Goal: Task Accomplishment & Management: Manage account settings

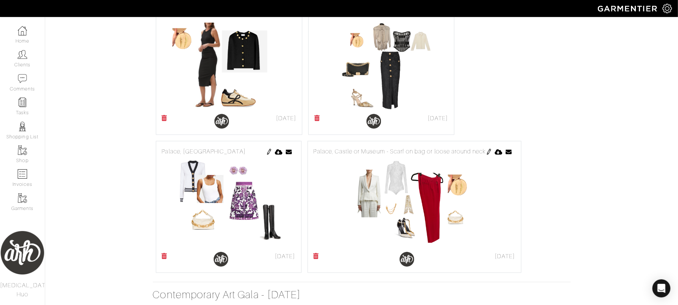
scroll to position [596, 0]
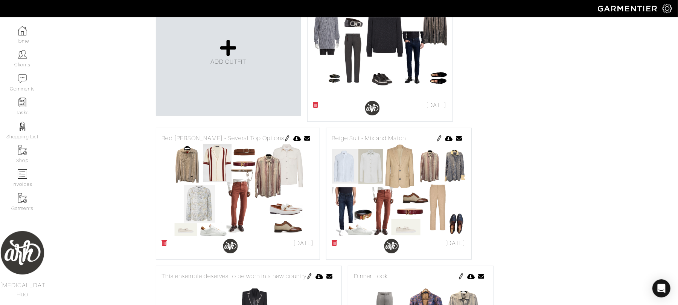
scroll to position [197, 0]
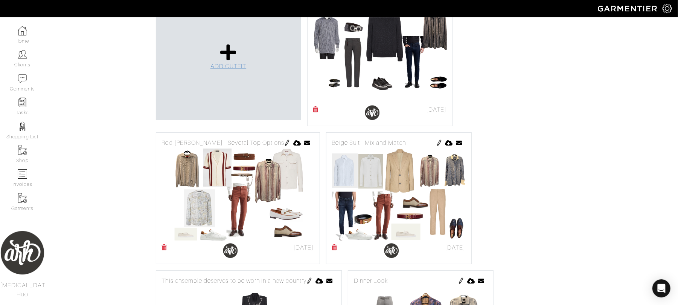
click at [216, 66] on span "ADD OUTFIT" at bounding box center [228, 66] width 36 height 7
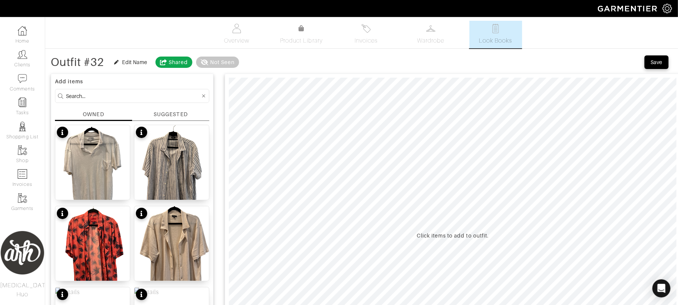
click at [112, 92] on input at bounding box center [133, 95] width 134 height 9
click at [112, 95] on input at bounding box center [133, 95] width 134 height 9
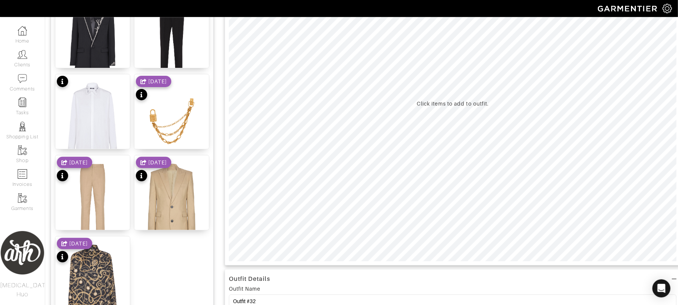
scroll to position [134, 0]
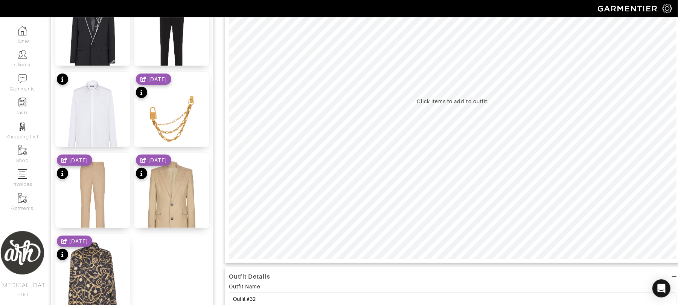
click at [166, 180] on div "[DATE]" at bounding box center [153, 167] width 35 height 26
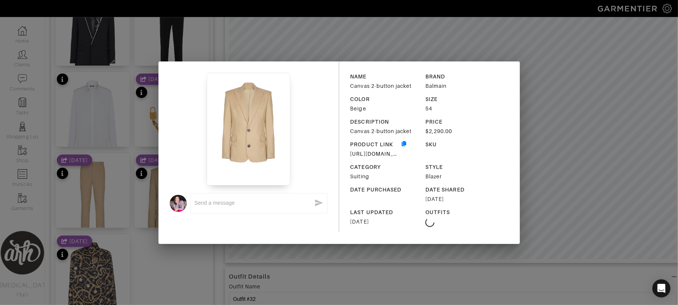
click at [379, 51] on div "x NAME Canvas 2-button jacket BRAND Balmain COLOR Beige SIZE 54 DESCRIPTION Can…" at bounding box center [339, 152] width 678 height 305
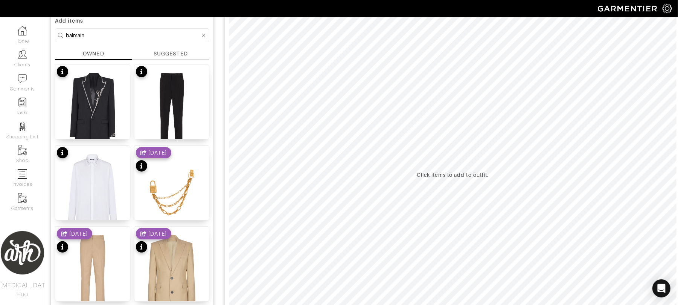
scroll to position [67, 0]
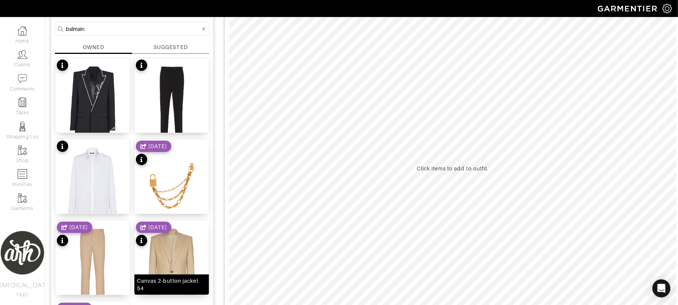
click at [192, 262] on img at bounding box center [171, 270] width 75 height 101
click at [151, 30] on input "balmain" at bounding box center [133, 28] width 134 height 9
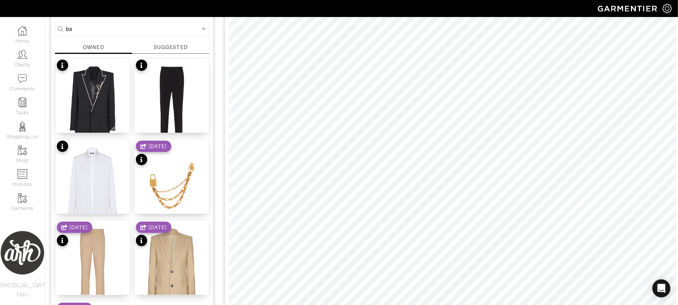
type input "b"
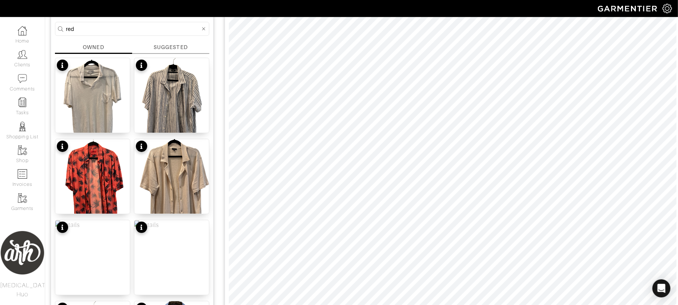
type input "red"
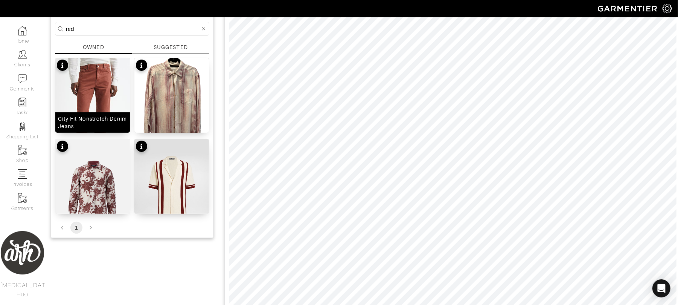
click at [111, 106] on img at bounding box center [92, 115] width 75 height 114
click at [351, 304] on html "ARH Styles Alli Huo Home Clients Invoices Comments Reminders Stylists Shop More…" at bounding box center [339, 260] width 678 height 655
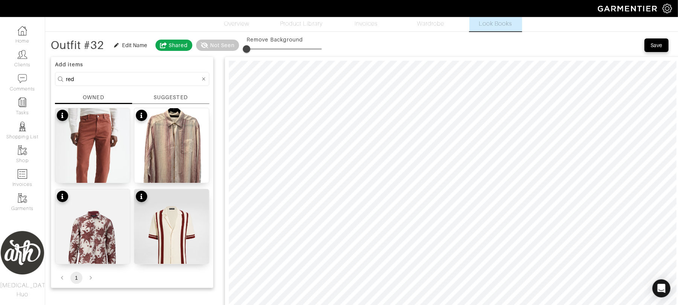
scroll to position [0, 0]
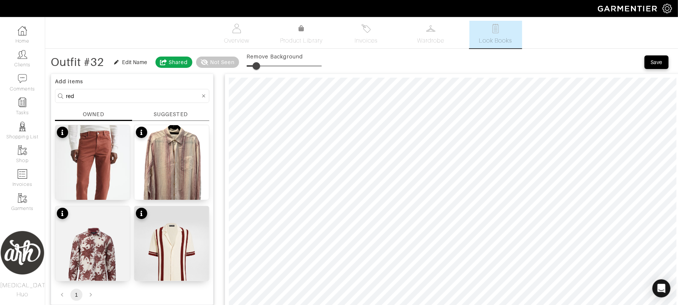
type input "19"
drag, startPoint x: 248, startPoint y: 65, endPoint x: 262, endPoint y: 65, distance: 14.7
click at [262, 65] on span at bounding box center [261, 66] width 8 height 8
click at [149, 94] on input "red" at bounding box center [133, 95] width 134 height 9
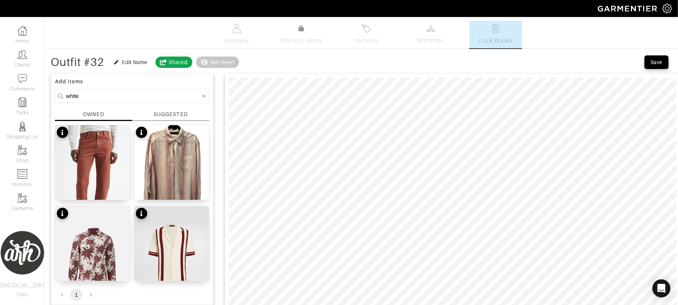
type input "white"
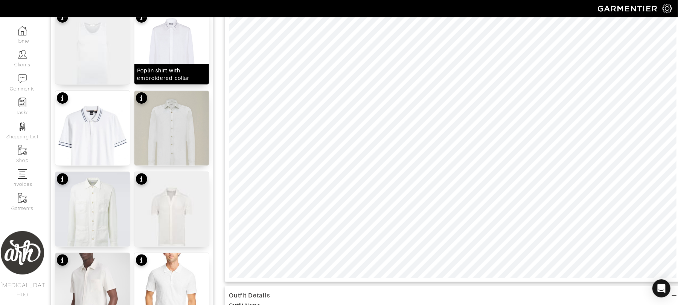
scroll to position [117, 0]
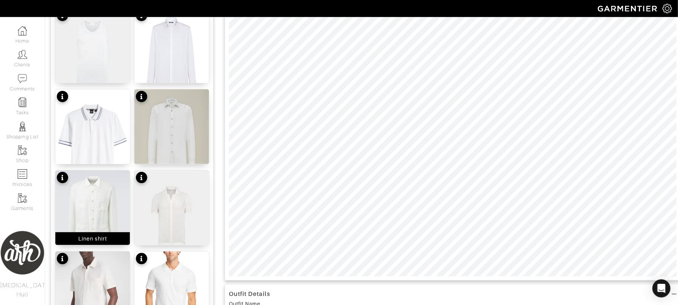
click at [116, 200] on img at bounding box center [92, 212] width 75 height 84
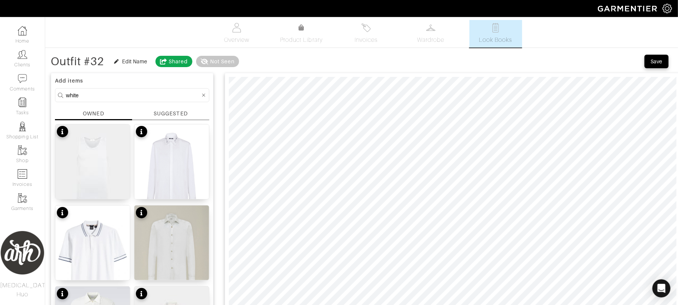
scroll to position [0, 0]
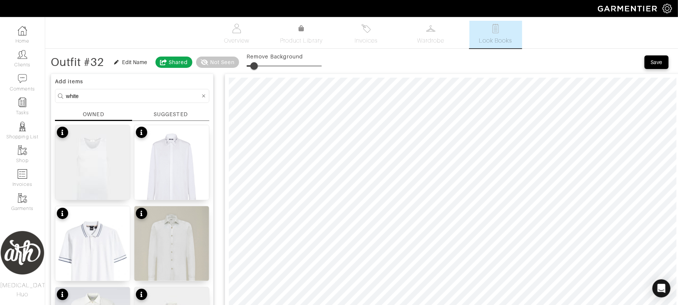
type input "0"
click at [247, 65] on span at bounding box center [247, 66] width 8 height 8
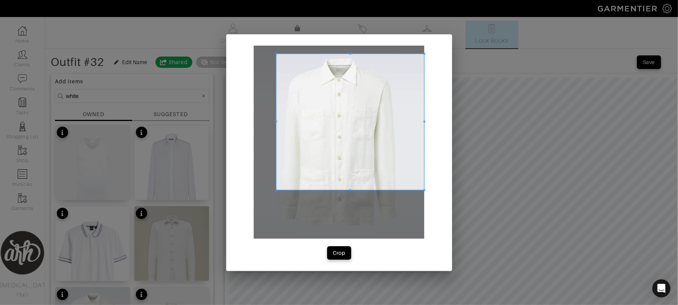
click at [276, 54] on span at bounding box center [276, 53] width 2 height 2
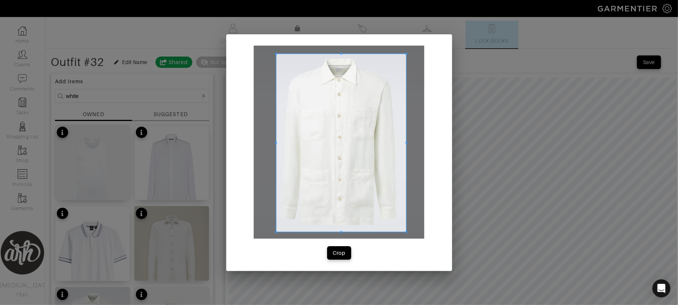
click at [407, 231] on span at bounding box center [406, 232] width 2 height 2
click at [343, 253] on div "Crop" at bounding box center [339, 253] width 13 height 8
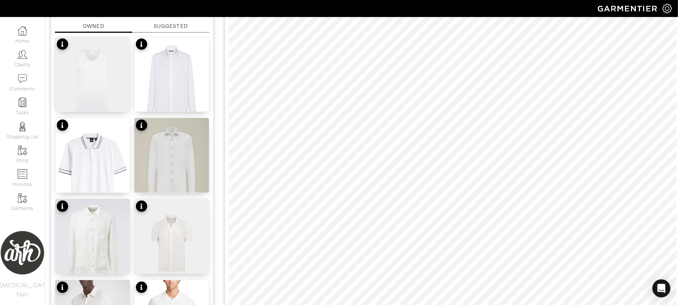
scroll to position [90, 0]
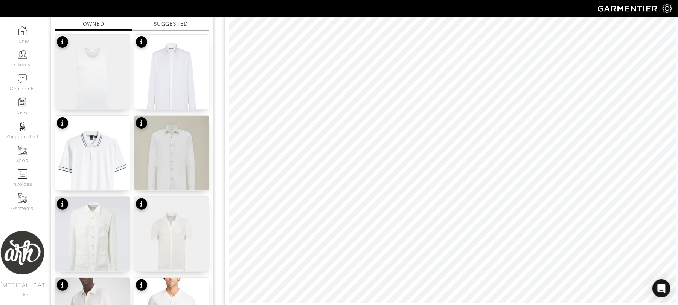
type input "19"
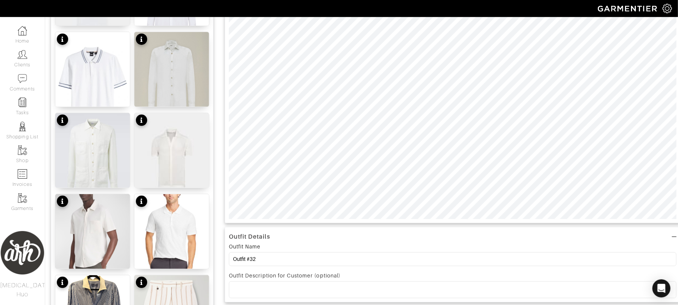
scroll to position [177, 0]
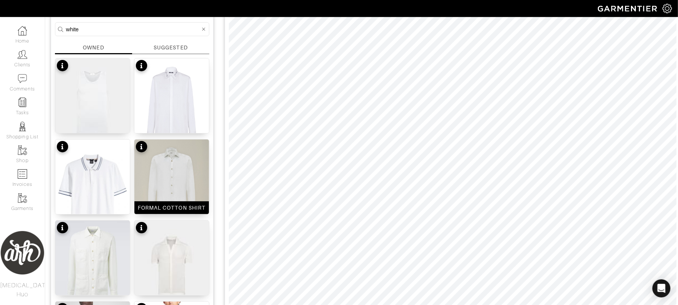
scroll to position [34, 0]
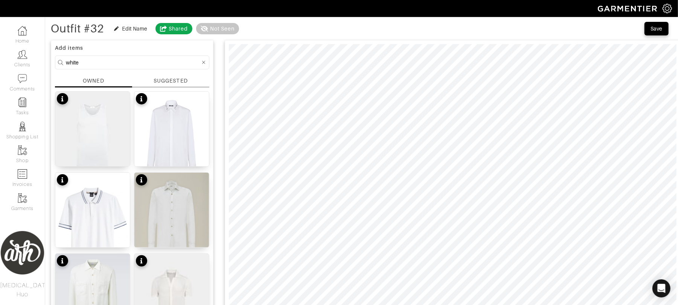
click at [151, 61] on input "white" at bounding box center [133, 62] width 134 height 9
type input "belt"
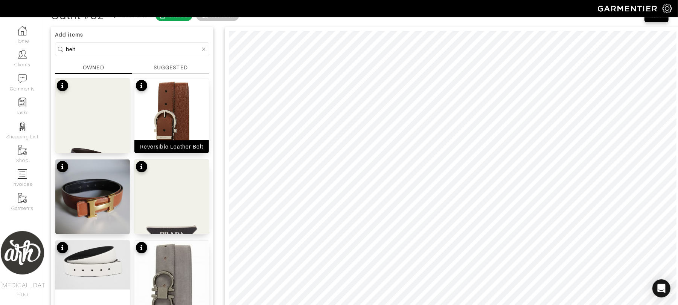
scroll to position [44, 0]
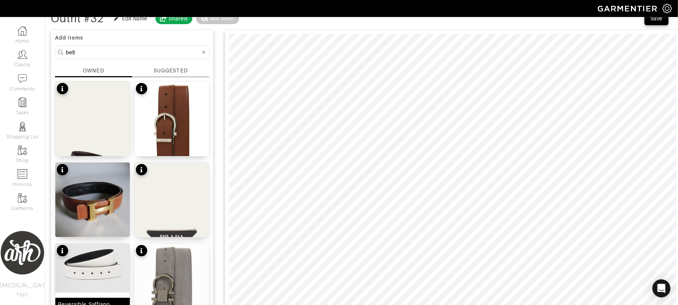
click at [106, 253] on img at bounding box center [92, 267] width 75 height 49
drag, startPoint x: 248, startPoint y: 21, endPoint x: 259, endPoint y: 21, distance: 10.9
click at [259, 21] on span at bounding box center [258, 22] width 8 height 8
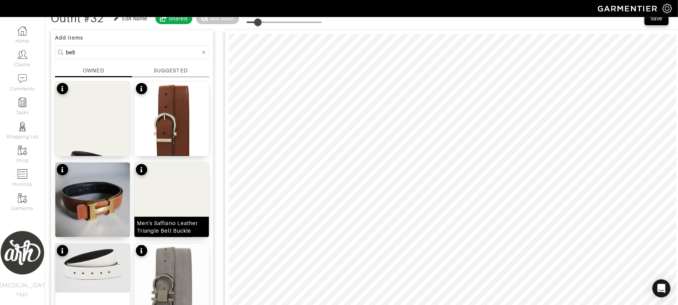
click at [169, 204] on img at bounding box center [171, 214] width 75 height 104
click at [259, 23] on span at bounding box center [258, 22] width 8 height 8
drag, startPoint x: 259, startPoint y: 23, endPoint x: 267, endPoint y: 23, distance: 7.9
click at [267, 23] on span at bounding box center [264, 22] width 8 height 8
click at [264, 26] on span at bounding box center [263, 22] width 8 height 8
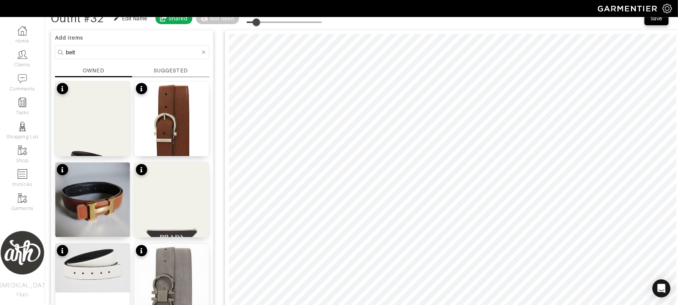
drag, startPoint x: 264, startPoint y: 27, endPoint x: 258, endPoint y: 29, distance: 6.6
click at [258, 26] on span at bounding box center [257, 22] width 8 height 8
type input "19"
drag, startPoint x: 258, startPoint y: 20, endPoint x: 262, endPoint y: 20, distance: 4.2
click at [262, 20] on span at bounding box center [261, 22] width 8 height 8
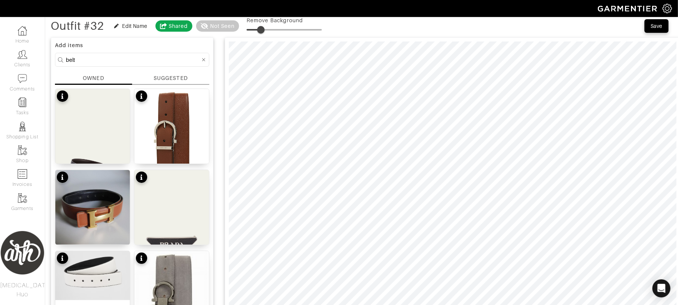
scroll to position [30, 0]
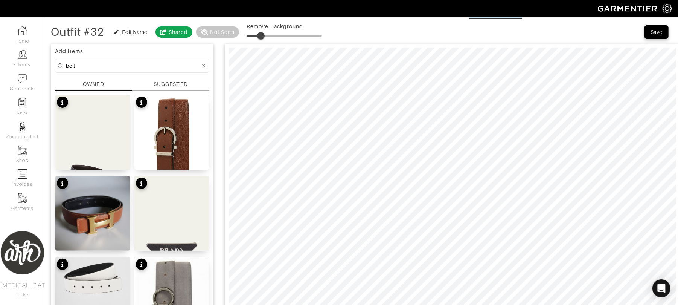
click at [204, 66] on icon at bounding box center [203, 65] width 3 height 5
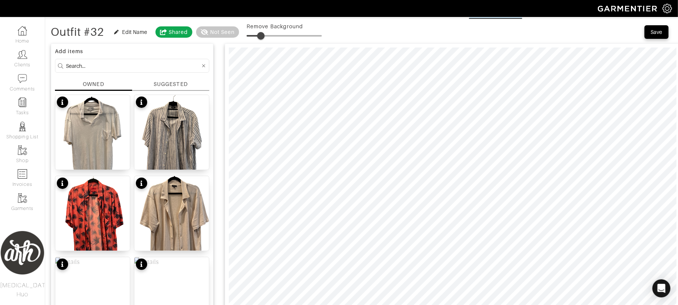
click at [115, 62] on input at bounding box center [133, 65] width 134 height 9
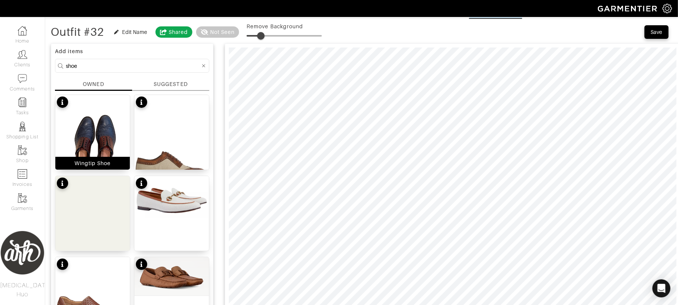
click at [102, 117] on img at bounding box center [92, 144] width 75 height 99
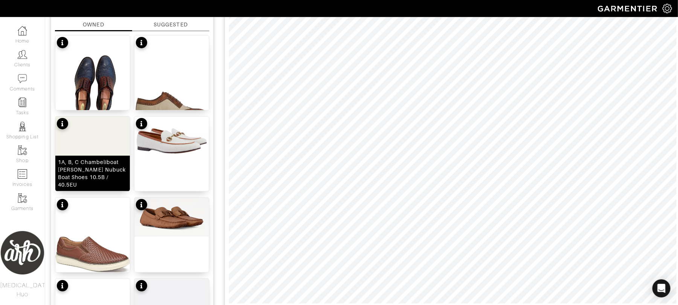
scroll to position [90, 0]
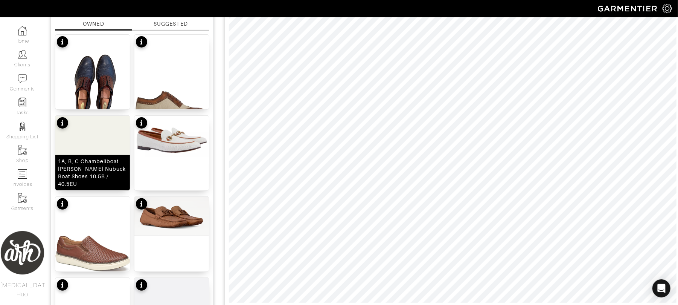
click at [94, 142] on img at bounding box center [92, 168] width 75 height 104
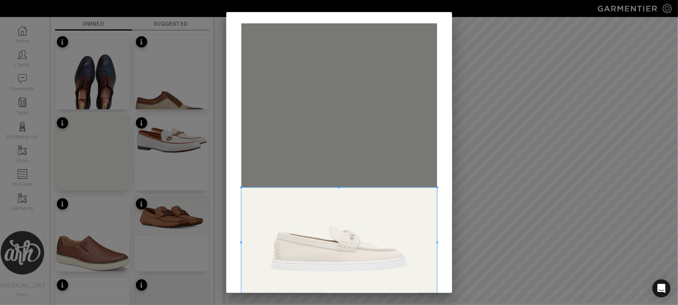
click at [300, 273] on span at bounding box center [339, 242] width 196 height 110
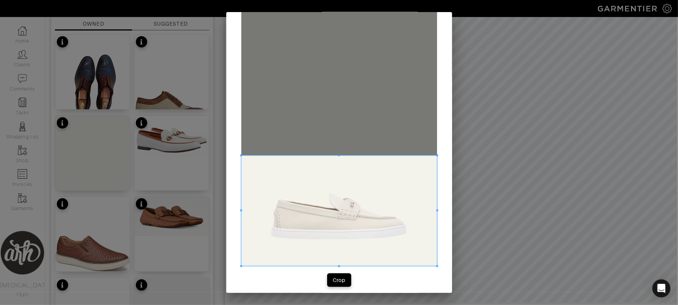
scroll to position [37, 0]
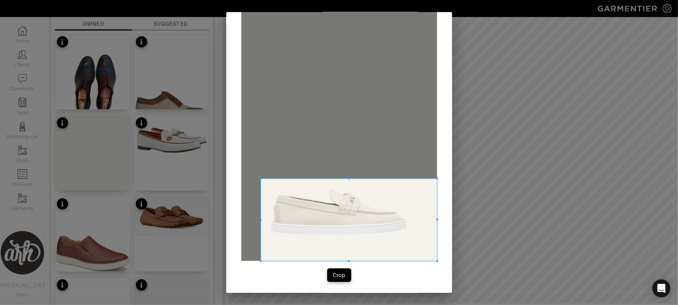
click at [260, 178] on span at bounding box center [261, 178] width 2 height 2
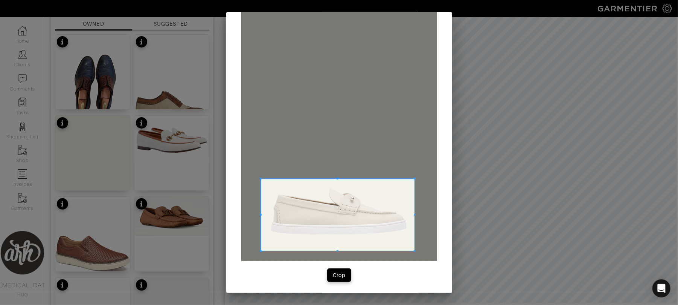
click at [414, 250] on span at bounding box center [415, 251] width 2 height 2
click at [338, 273] on div "Crop" at bounding box center [339, 275] width 13 height 8
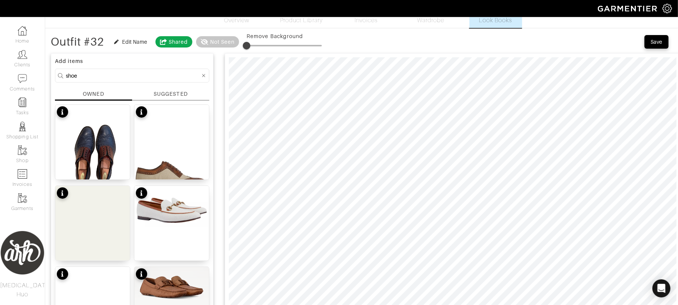
scroll to position [20, 0]
click at [181, 80] on input "shoe" at bounding box center [133, 75] width 134 height 9
click at [183, 80] on input "shoe" at bounding box center [133, 75] width 134 height 9
type input "hat"
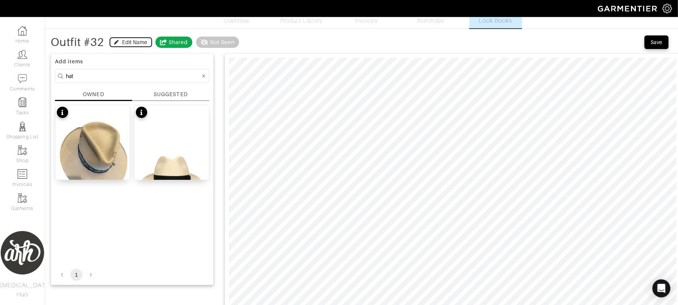
click at [139, 42] on div "Edit Name" at bounding box center [134, 42] width 25 height 8
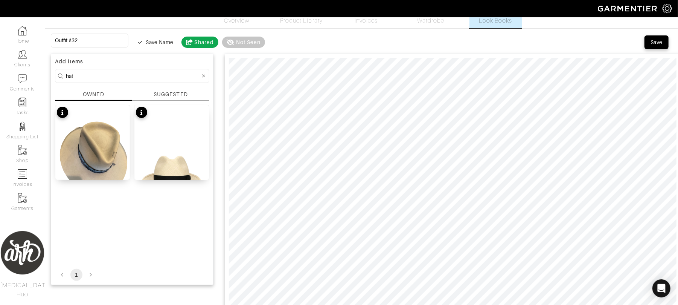
drag, startPoint x: 94, startPoint y: 32, endPoint x: 94, endPoint y: 37, distance: 4.9
click at [95, 40] on input "Outfit #32" at bounding box center [90, 41] width 78 height 14
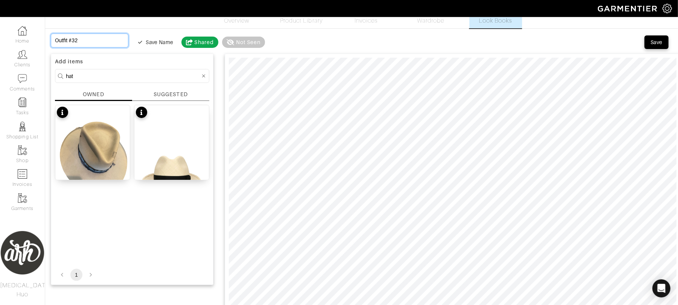
type input "T"
type input "P"
type input "Pa"
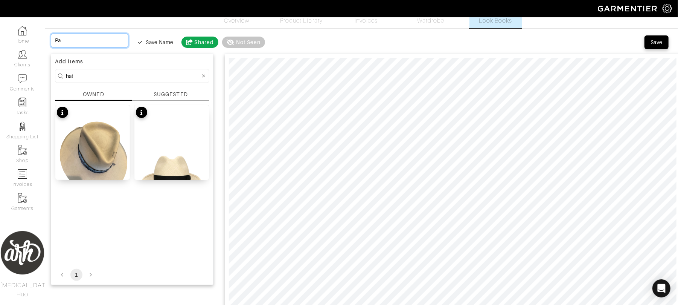
type input "Pal"
type input "Pala"
type input "Palac"
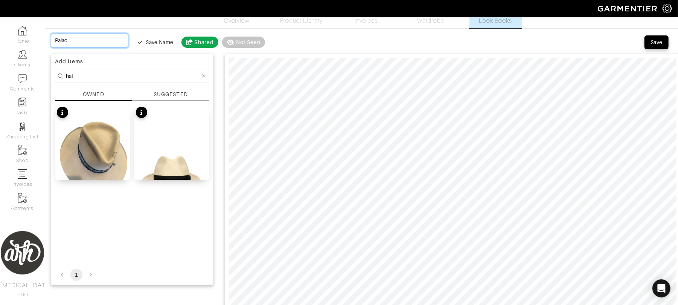
type input "Palace"
type input "Palace,"
type input "Palace, C"
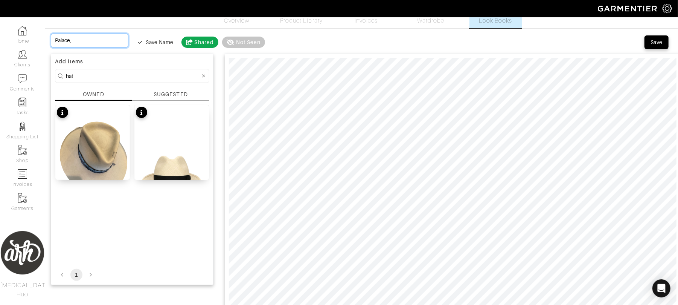
type input "Palace, C"
type input "Palace, Ca"
type input "Palace, Cas"
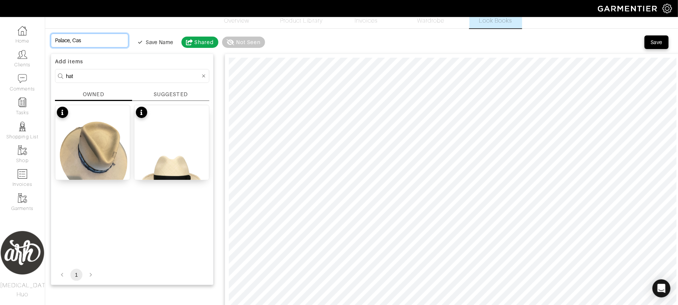
type input "Palace, Cast"
type input "Palace, Castl"
type input "Palace, Castle"
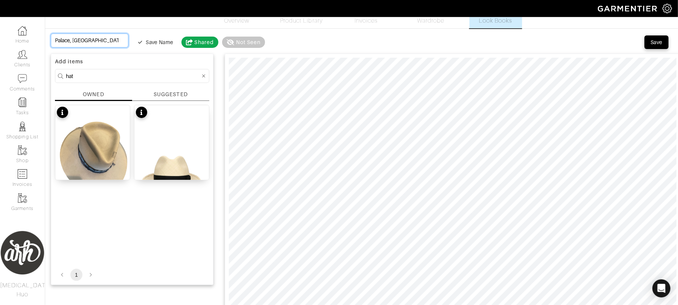
type input "Palace, Castle"
type input "Palace, Castle o"
type input "Palace, Castle or"
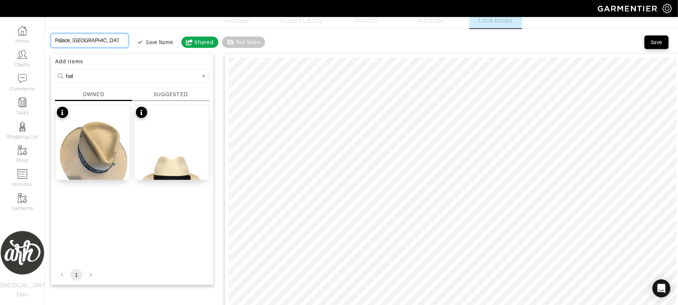
type input "Palace, Castle or"
type input "Palace, Castle or M"
type input "Palace, Castle or Mu"
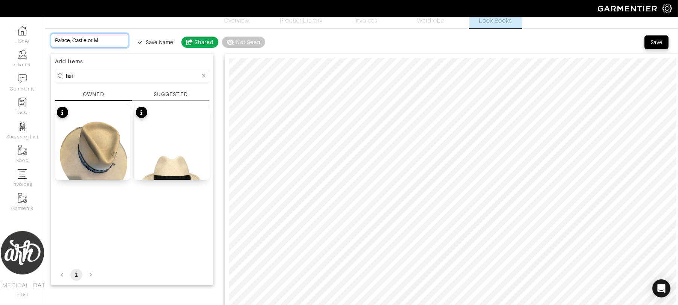
type input "Palace, Castle or Mu"
type input "Palace, Castle or Mus"
type input "Palace, Castle or Muse"
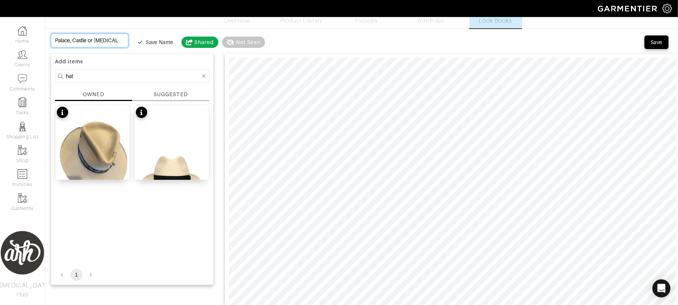
type input "Palace, Castle or Museu"
type input "Palace, [GEOGRAPHIC_DATA]"
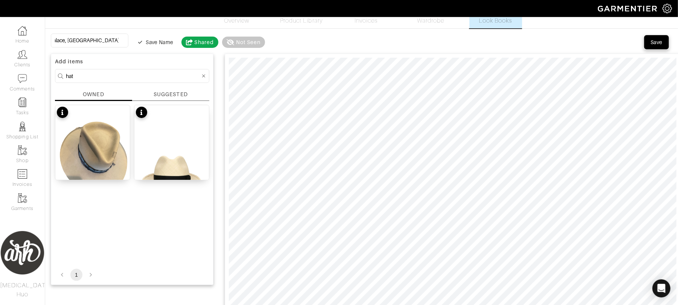
scroll to position [0, 0]
click at [652, 45] on div "Save" at bounding box center [656, 42] width 12 height 8
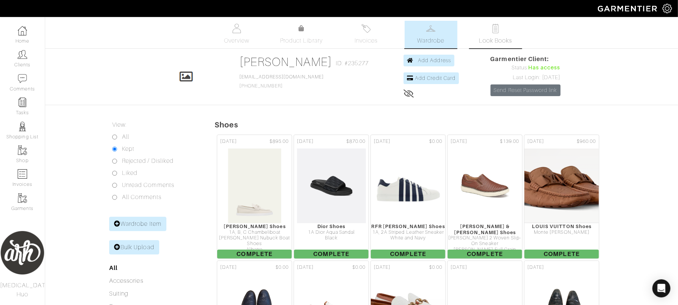
click at [505, 27] on link "Look Books" at bounding box center [495, 34] width 53 height 27
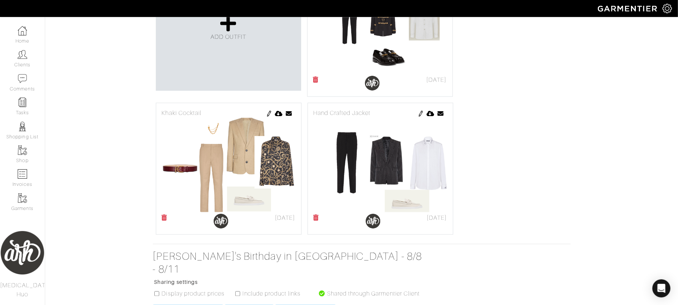
scroll to position [980, 0]
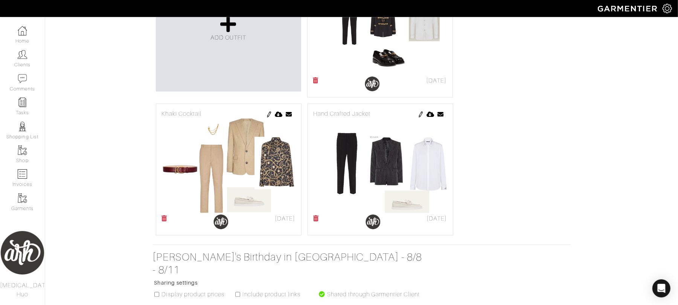
click at [316, 221] on icon at bounding box center [317, 218] width 6 height 6
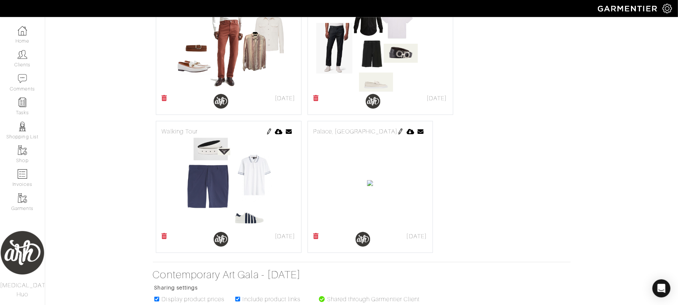
scroll to position [619, 0]
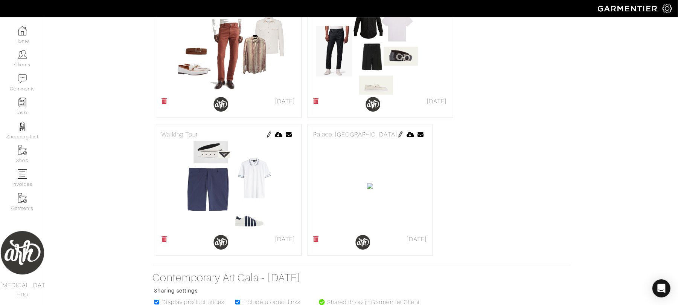
click at [267, 136] on img at bounding box center [269, 134] width 6 height 6
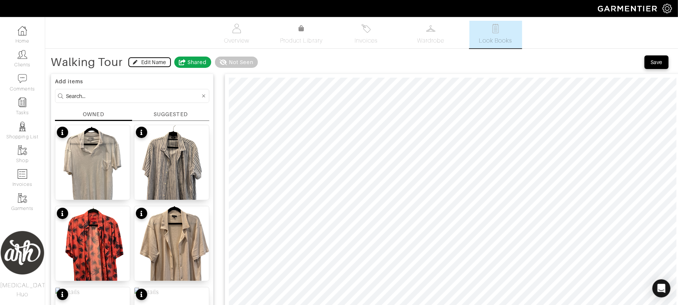
click at [134, 62] on icon "button" at bounding box center [135, 62] width 5 height 5
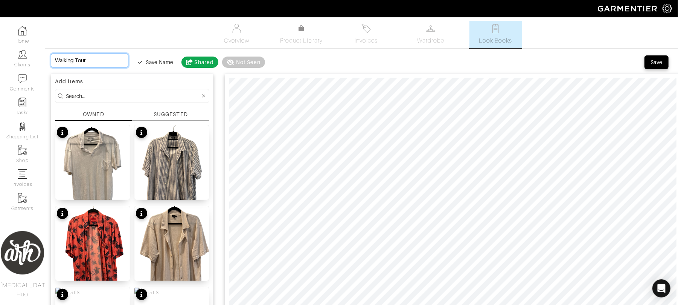
click at [110, 65] on input "Walking Tour" at bounding box center [90, 60] width 78 height 14
type input "Walking Tour"
type input "Walking Tour -"
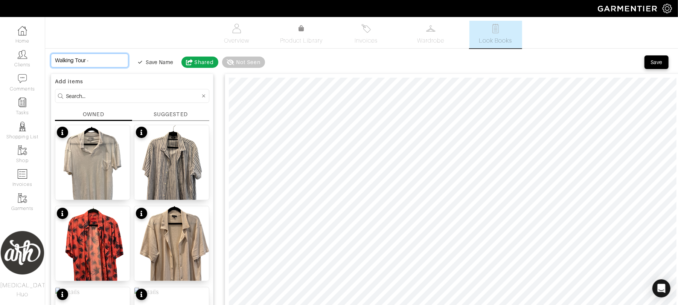
type input "Walking Tour -"
type input "Walking Tour - w"
type input "Walking Tour -"
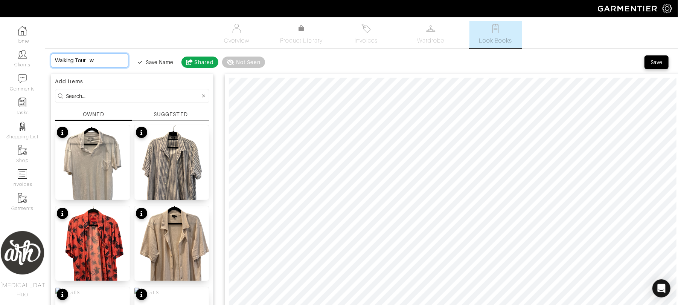
type input "Walking Tour -"
type input "Walking Tour - W"
type input "Walking Tour - We"
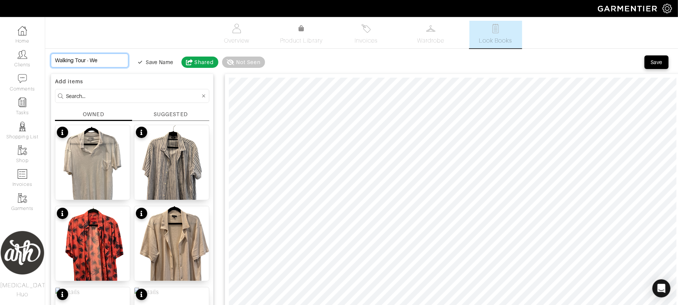
type input "Walking Tour - Wea"
type input "Walking Tour - Wear"
type input "Walking Tour - Wear w"
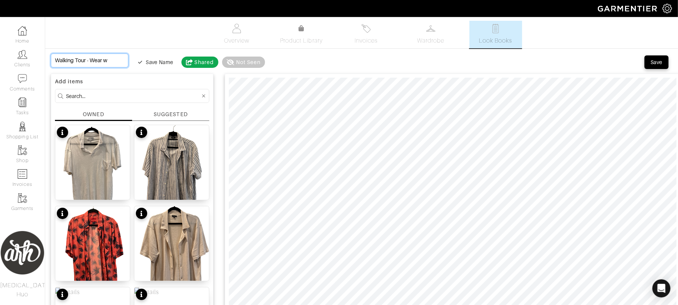
type input "Walking Tour - Wear wi"
type input "Walking Tour - Wear wit"
type input "Walking Tour - Wear with"
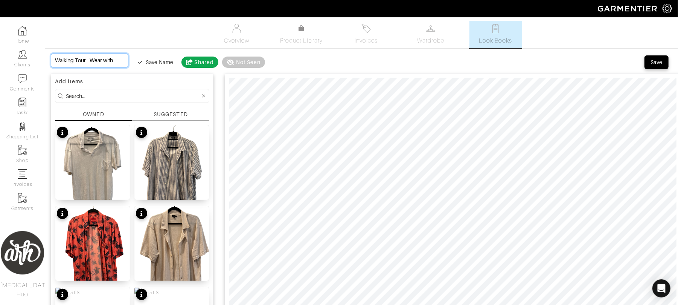
type input "Walking Tour - Wear with y"
type input "Walking Tour - Wear with yo"
type input "Walking Tour - Wear with you"
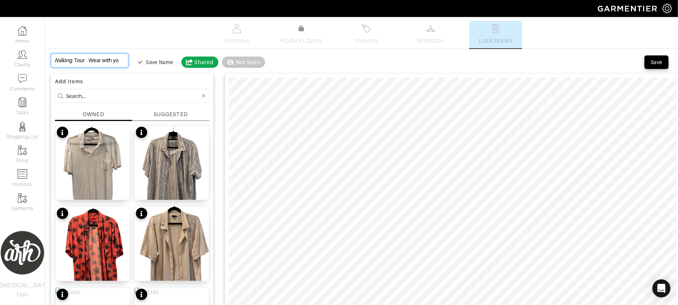
type input "Walking Tour - Wear with you"
type input "Walking Tour - Wear with your"
type input "Walking Tour - Wear with your p"
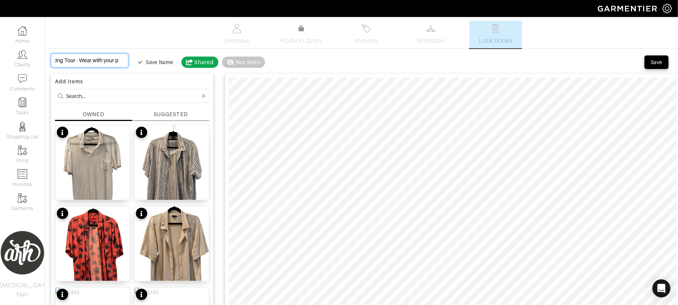
type input "Walking Tour - Wear with your ph"
type input "Walking Tour - Wear with your p"
type input "Walking Tour - Wear with your"
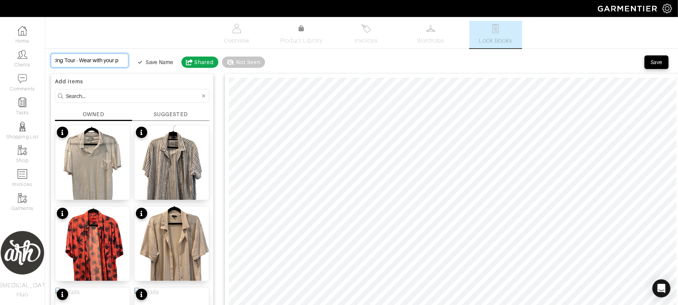
type input "Walking Tour - Wear with your"
type input "Walking Tour - Wear with your f"
type input "Walking Tour - Wear with your fe"
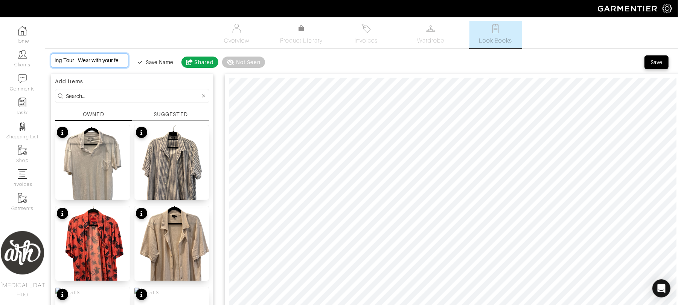
type input "Walking Tour - Wear with your fed"
type input "Walking Tour - Wear with your fedo"
type input "Walking Tour - Wear with your fedor"
type input "Walking Tour - Wear with your fedora"
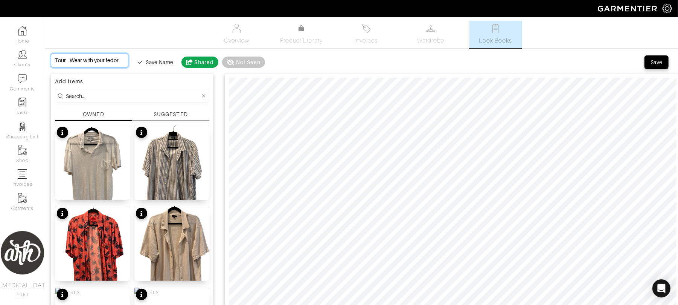
type input "Walking Tour - Wear with your fedora"
type input "Walking Tour - Wear with your fedora ("
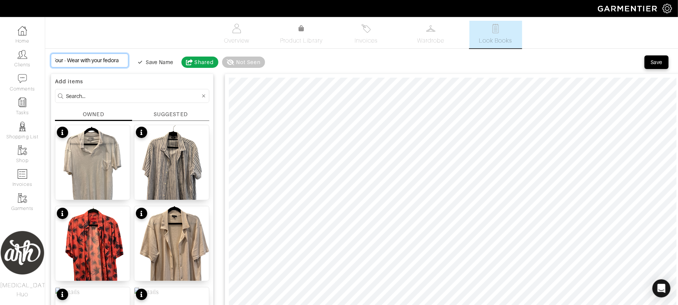
type input "Walking Tour - Wear with your fedora ("
type input "Walking Tour - Wear with your fedora (i"
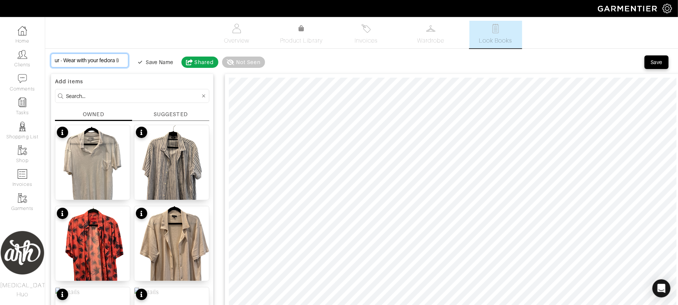
type input "Walking Tour - Wear with your fedora (i n"
type input "Walking Tour - Wear with your fedora (i ne"
type input "Walking Tour - Wear with your fedora (i n"
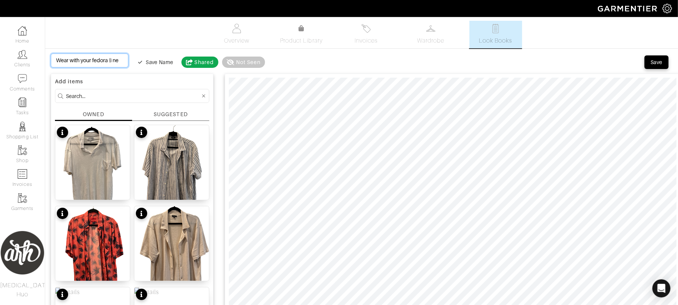
type input "Walking Tour - Wear with your fedora (i n"
type input "Walking Tour - Wear with your fedora (i"
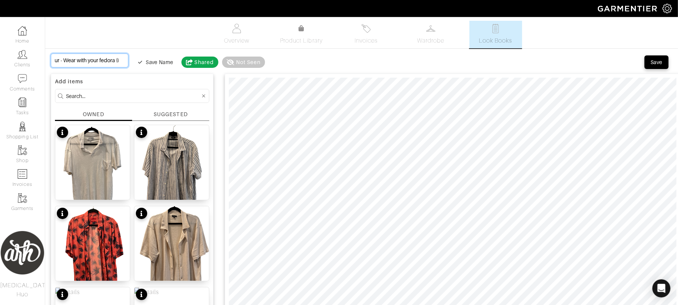
type input "Walking Tour - Wear with your fedora ("
type input "Walking Tour - Wear with your fedora (I"
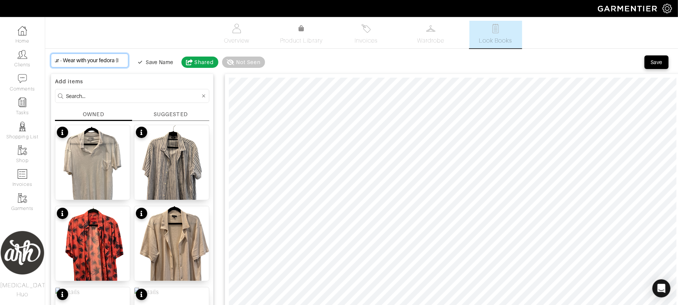
type input "Walking Tour - Wear with your fedora (I"
type input "Walking Tour - Wear with your fedora (I n"
type input "Walking Tour - Wear with your fedora (I ne"
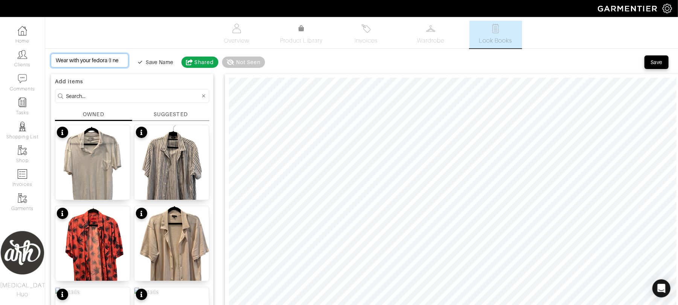
type input "Walking Tour - Wear with your fedora (I nee"
type input "Walking Tour - Wear with your fedora (I need"
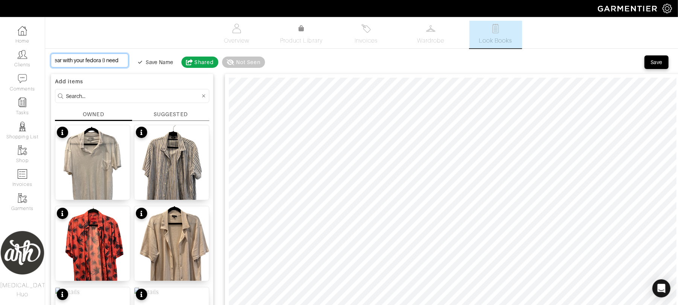
type input "Walking Tour - Wear with your fedora (I need"
type input "Walking Tour - Wear with your fedora (I need a"
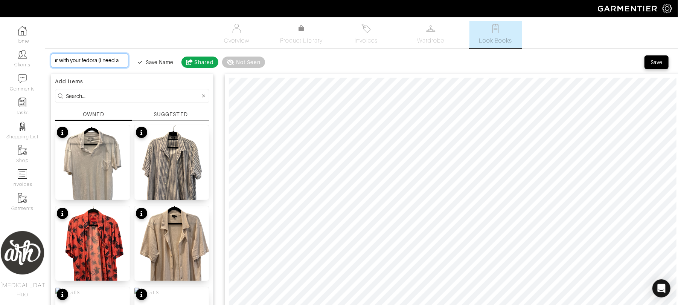
type input "Walking Tour - Wear with your fedora (I need a p"
type input "Walking Tour - Wear with your fedora (I need a ph"
type input "Walking Tour - Wear with your fedora (I need a pho"
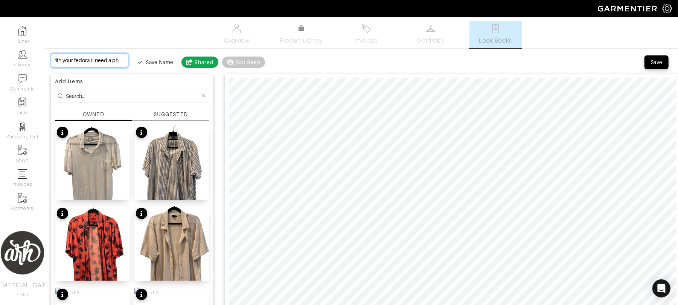
type input "Walking Tour - Wear with your fedora (I need a pho"
type input "Walking Tour - Wear with your fedora (I need a phot"
type input "Walking Tour - Wear with your fedora (I need a photo"
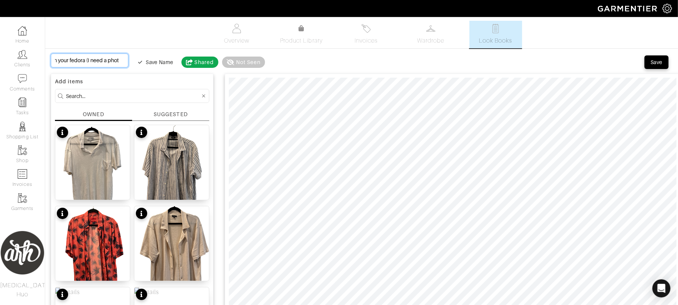
type input "Walking Tour - Wear with your fedora (I need a photo"
type input "Walking Tour - Wear with your fedora (I need a photo)"
click at [659, 62] on div "Save" at bounding box center [656, 62] width 12 height 8
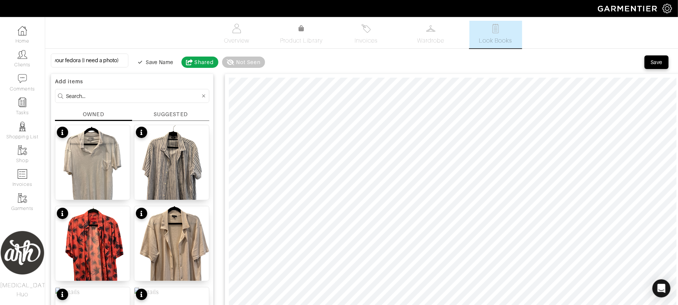
scroll to position [0, 0]
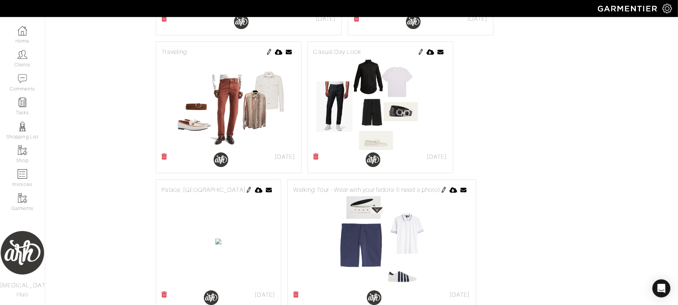
scroll to position [596, 0]
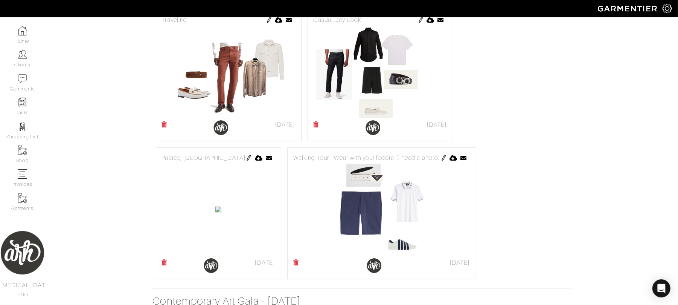
click at [252, 161] on img at bounding box center [249, 158] width 6 height 6
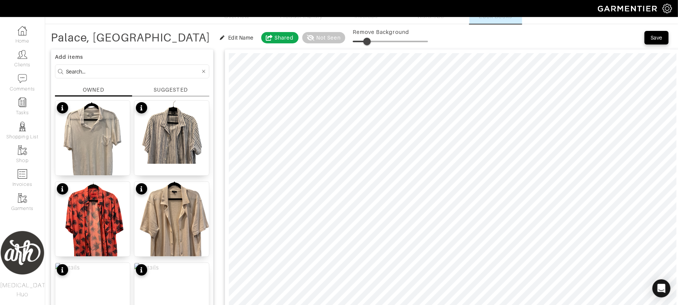
scroll to position [23, 0]
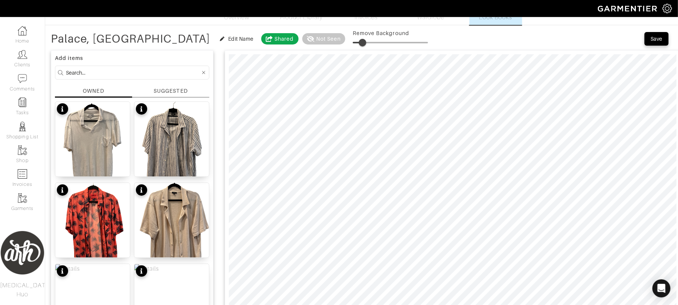
type input "19"
click at [660, 38] on div "Save" at bounding box center [656, 39] width 12 height 8
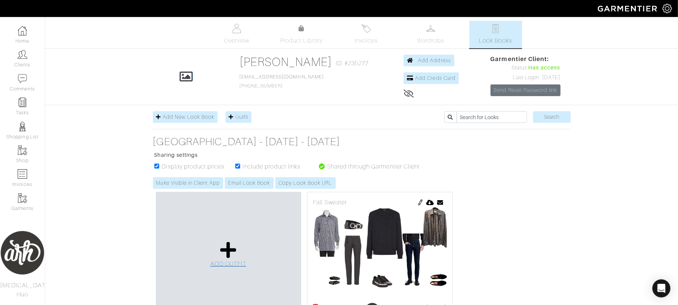
click at [238, 265] on span "ADD OUTFIT" at bounding box center [228, 263] width 36 height 7
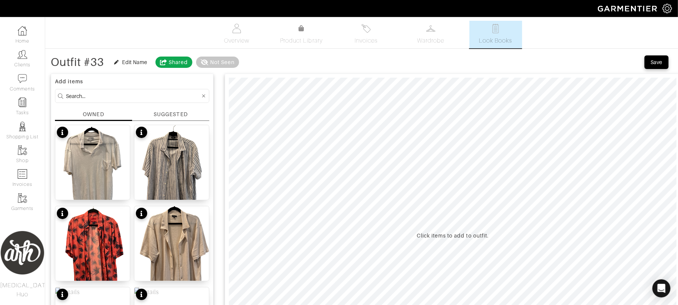
click at [171, 100] on input at bounding box center [133, 95] width 134 height 9
type input "bottom"
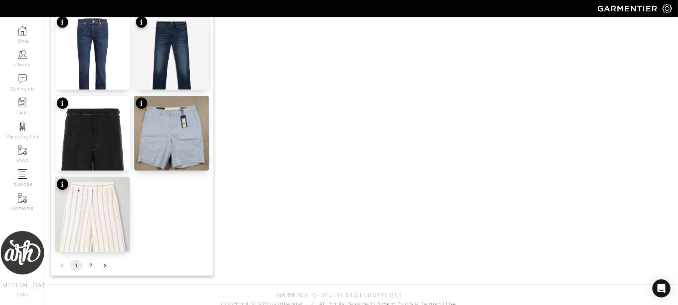
scroll to position [927, 0]
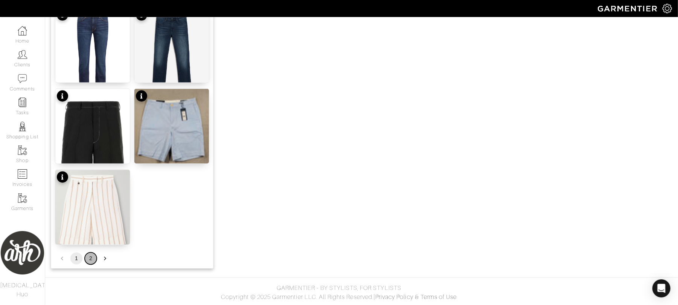
click at [91, 258] on button "2" at bounding box center [91, 258] width 12 height 12
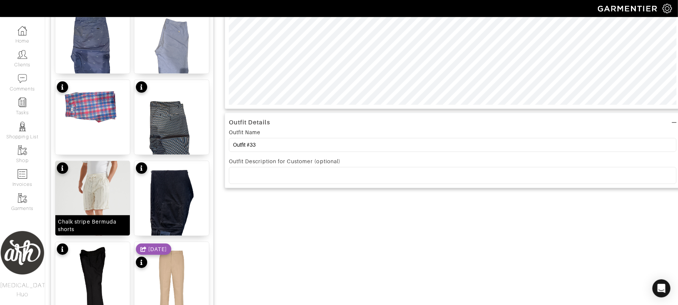
scroll to position [294, 0]
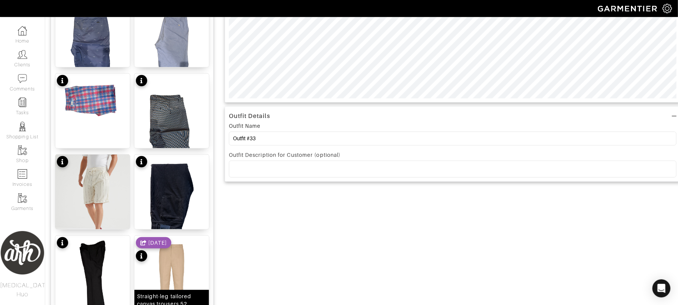
click at [189, 270] on img at bounding box center [171, 285] width 75 height 101
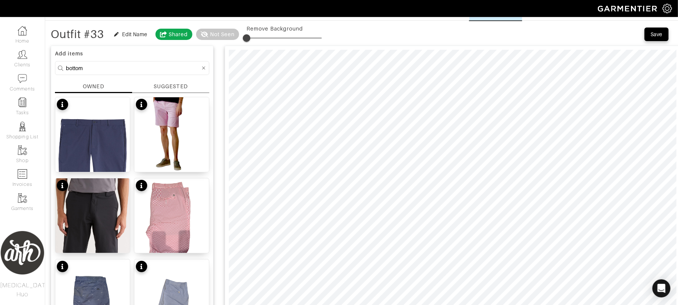
scroll to position [26, 0]
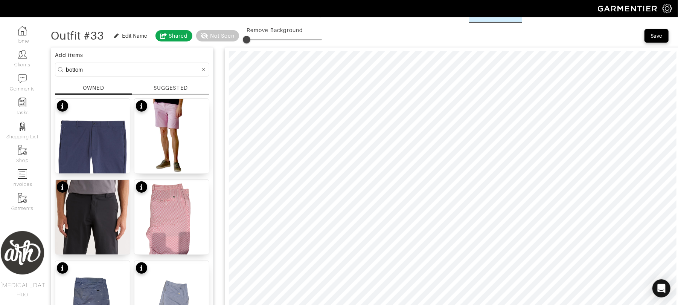
click at [172, 64] on form "bottom" at bounding box center [132, 69] width 154 height 14
click at [203, 67] on icon at bounding box center [203, 69] width 3 height 5
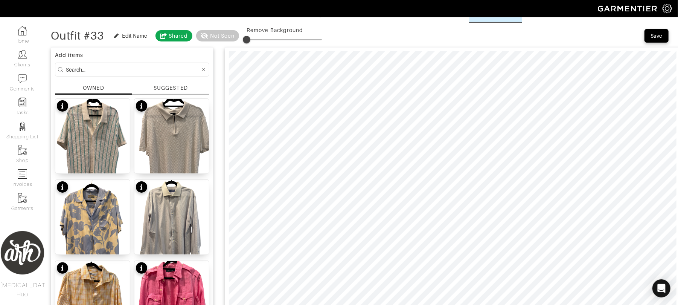
click at [181, 69] on input at bounding box center [133, 69] width 134 height 9
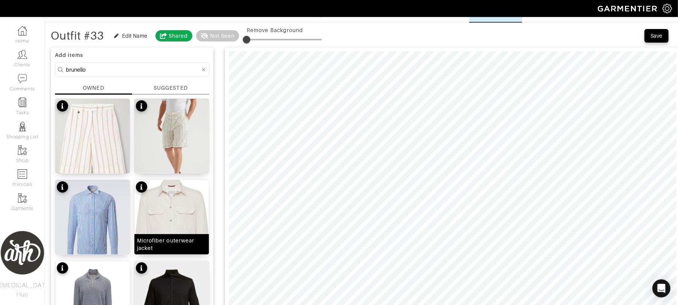
click at [176, 230] on img at bounding box center [171, 230] width 75 height 100
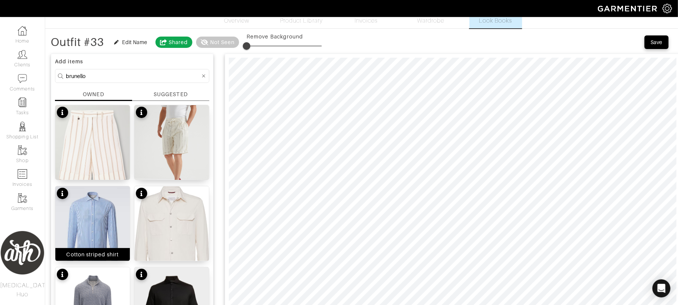
scroll to position [17, 0]
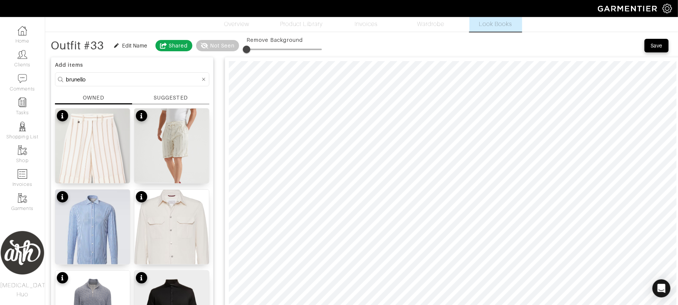
click at [140, 78] on input "brunello" at bounding box center [133, 79] width 134 height 9
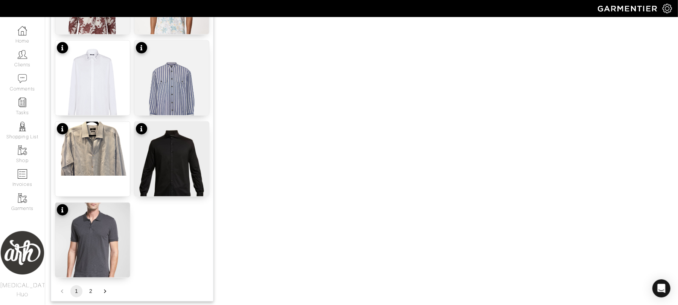
scroll to position [893, 0]
click at [89, 291] on button "2" at bounding box center [91, 291] width 12 height 12
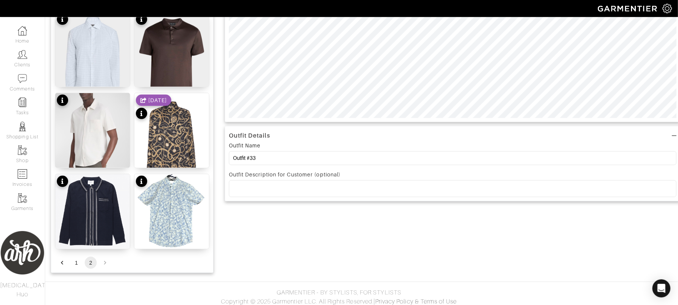
scroll to position [279, 0]
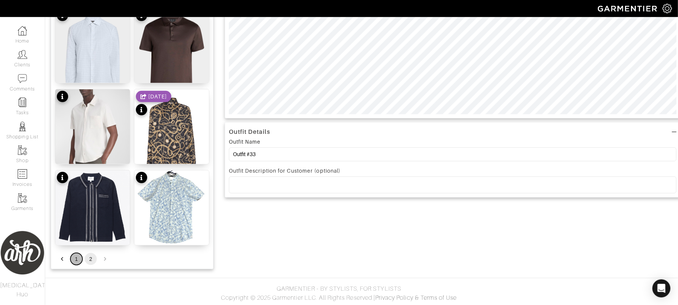
click at [76, 259] on button "1" at bounding box center [76, 259] width 12 height 12
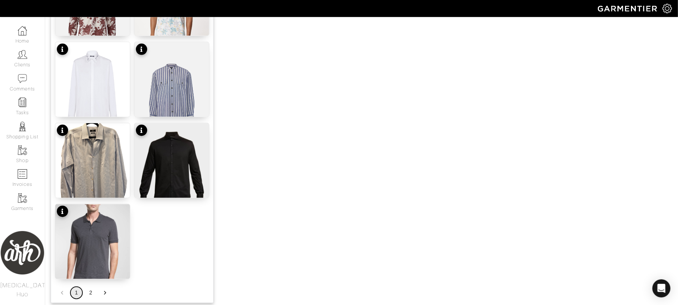
scroll to position [927, 0]
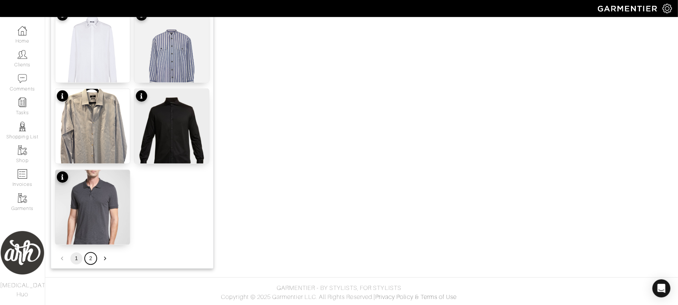
click at [90, 261] on button "2" at bounding box center [91, 258] width 12 height 12
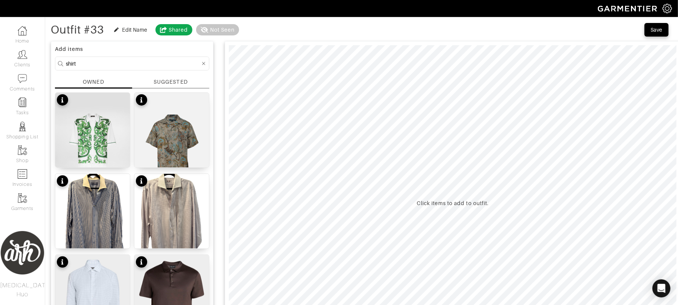
scroll to position [29, 0]
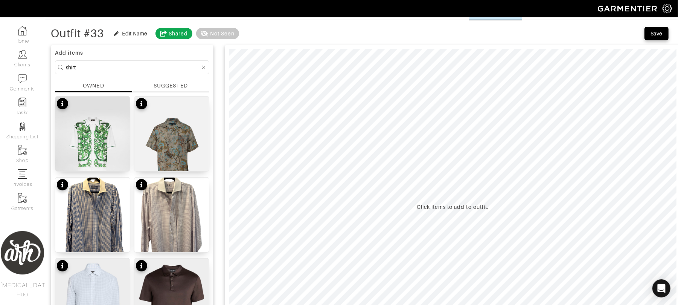
drag, startPoint x: 129, startPoint y: 76, endPoint x: 129, endPoint y: 71, distance: 4.9
click at [129, 75] on div "Add items shirt OWNED SUGGESTED Silk shirt with majolica print Sa-La Linen Hawa…" at bounding box center [132, 282] width 163 height 474
click at [129, 68] on input "shirt" at bounding box center [133, 66] width 134 height 9
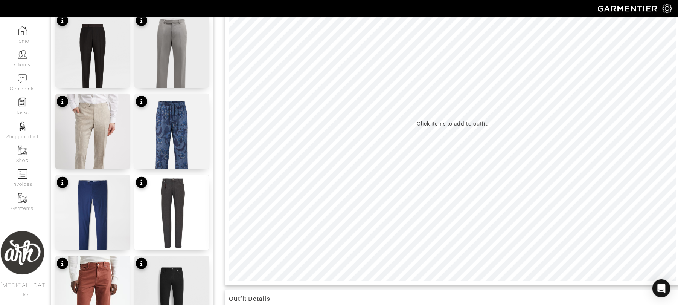
scroll to position [0, 0]
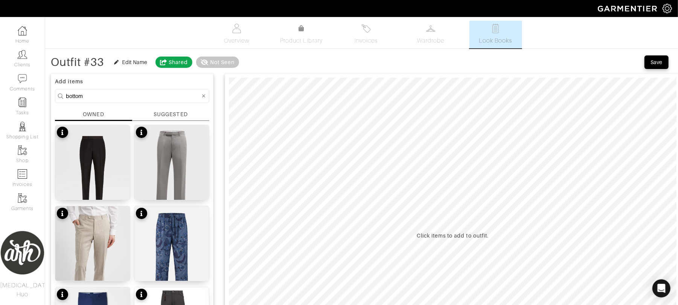
click at [124, 98] on input "bottom" at bounding box center [133, 95] width 134 height 9
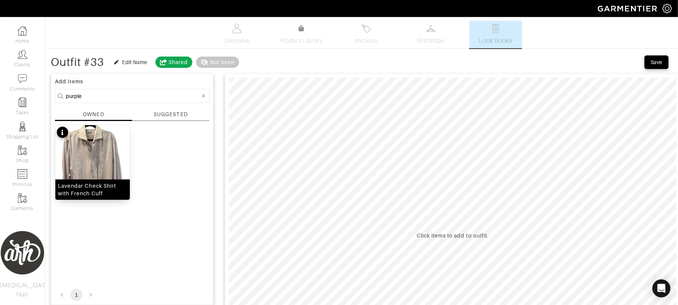
click at [110, 173] on img at bounding box center [92, 174] width 75 height 99
click at [146, 100] on form "purple" at bounding box center [132, 96] width 154 height 14
click at [186, 94] on input "purple" at bounding box center [133, 95] width 134 height 9
type input "l"
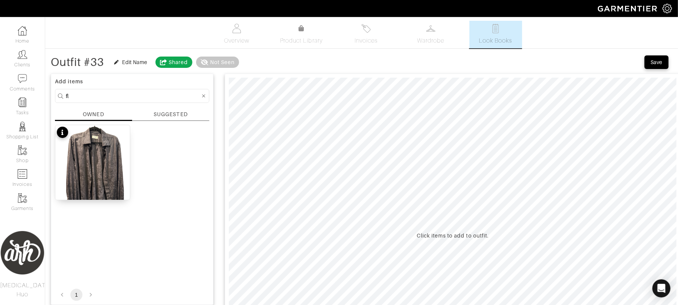
type input "f"
click at [116, 169] on img at bounding box center [92, 174] width 75 height 99
click at [111, 93] on input "floral" at bounding box center [133, 95] width 134 height 9
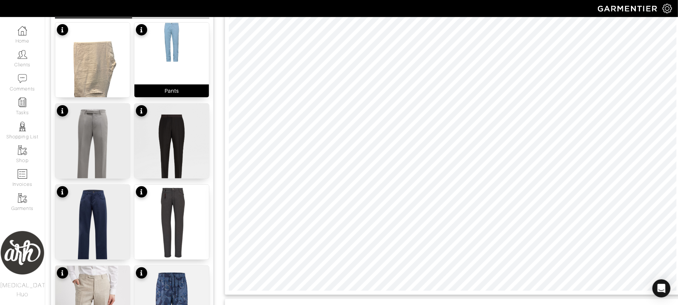
scroll to position [101, 0]
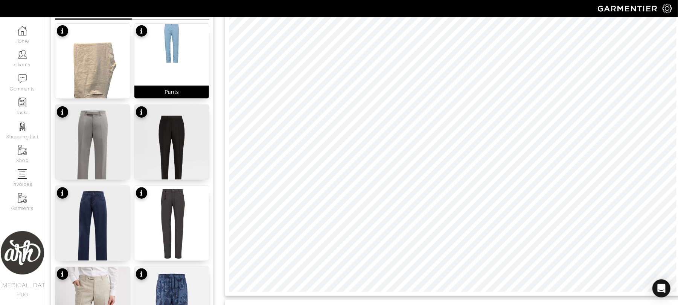
click at [183, 44] on img at bounding box center [171, 43] width 75 height 39
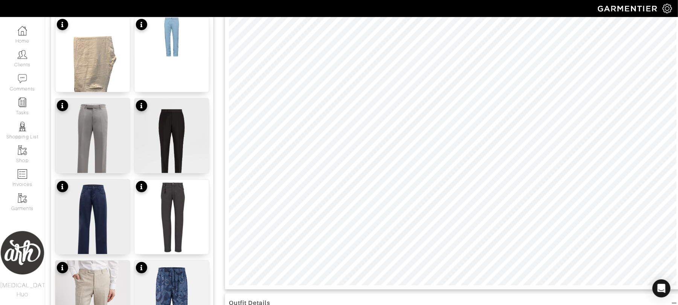
scroll to position [27, 0]
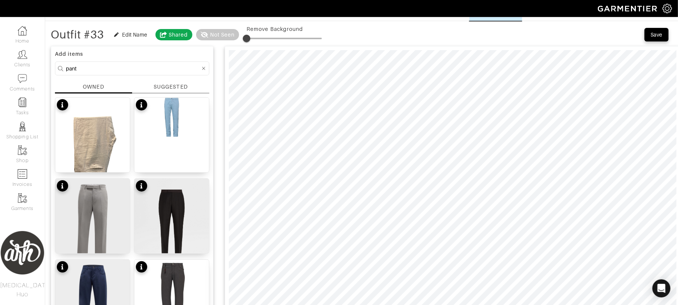
click at [134, 73] on input "pant" at bounding box center [133, 68] width 134 height 9
click at [135, 72] on input "pant" at bounding box center [133, 68] width 134 height 9
type input "top"
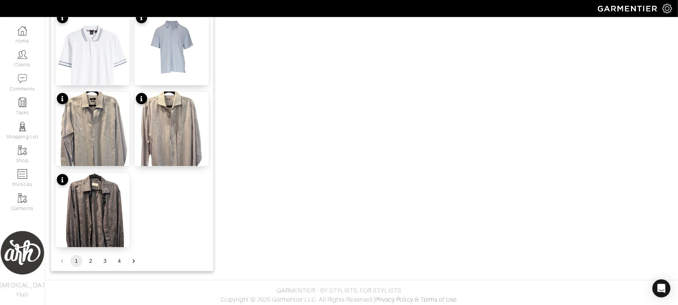
scroll to position [927, 0]
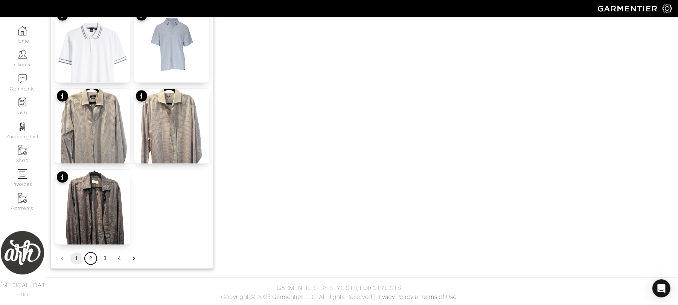
click at [89, 259] on button "2" at bounding box center [91, 258] width 12 height 12
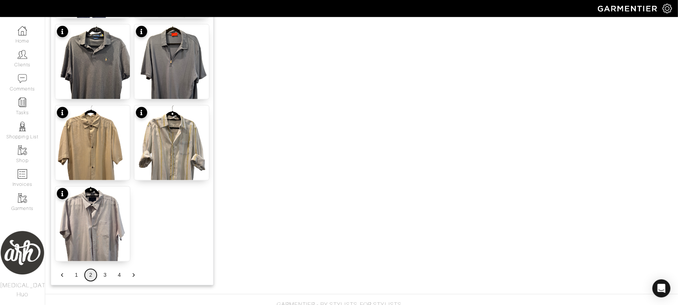
scroll to position [910, 0]
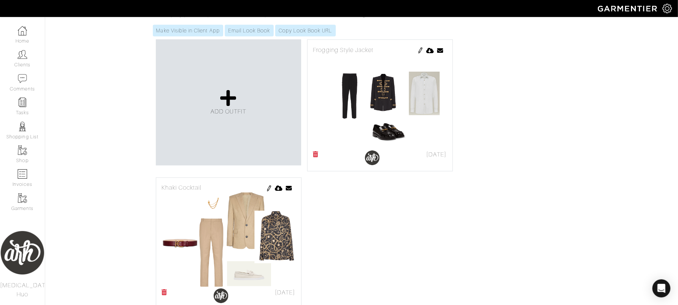
scroll to position [907, 0]
click at [316, 155] on icon at bounding box center [316, 154] width 6 height 6
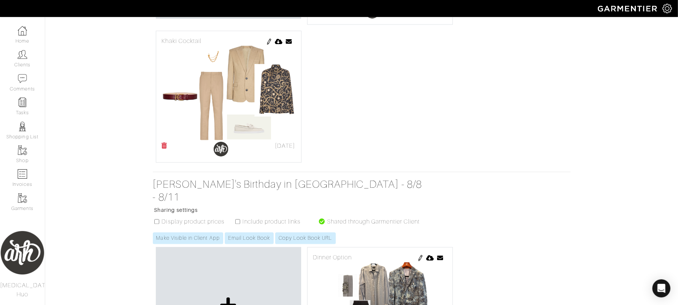
scroll to position [1068, 0]
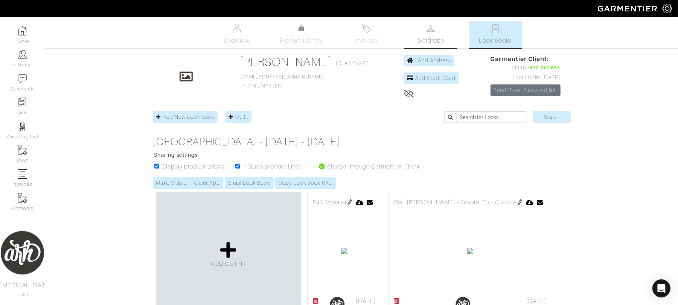
click at [427, 29] on img at bounding box center [430, 28] width 9 height 9
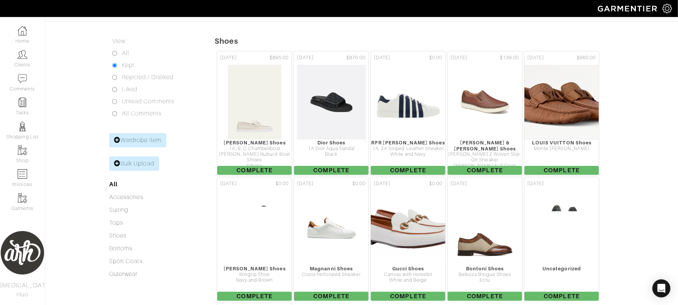
scroll to position [148, 0]
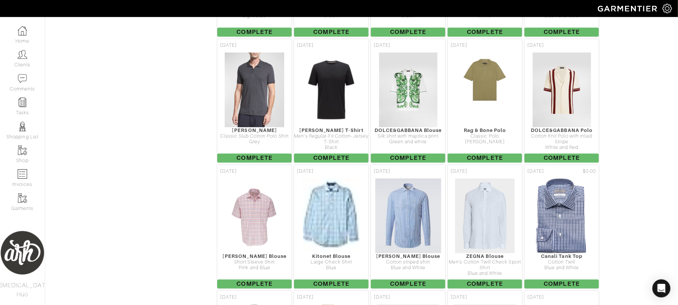
scroll to position [1261, 0]
